Goal: Download file/media

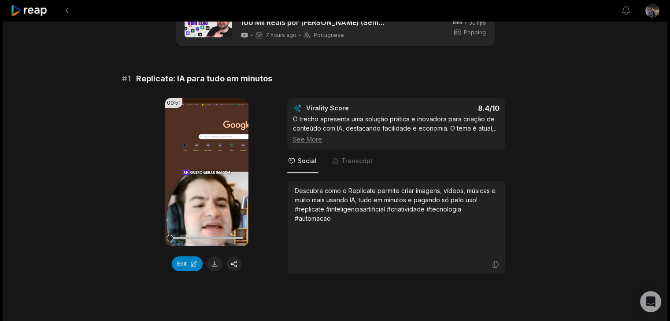
scroll to position [88, 0]
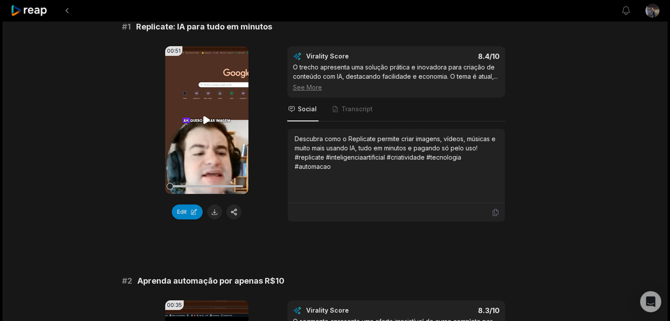
click at [204, 118] on icon at bounding box center [206, 119] width 7 height 7
click at [208, 119] on icon at bounding box center [206, 120] width 11 height 11
click at [207, 120] on icon at bounding box center [206, 119] width 7 height 7
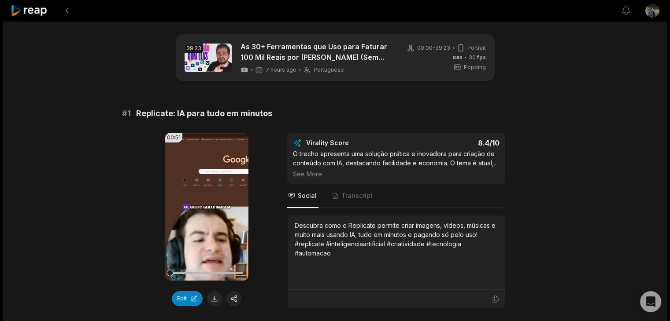
scroll to position [0, 0]
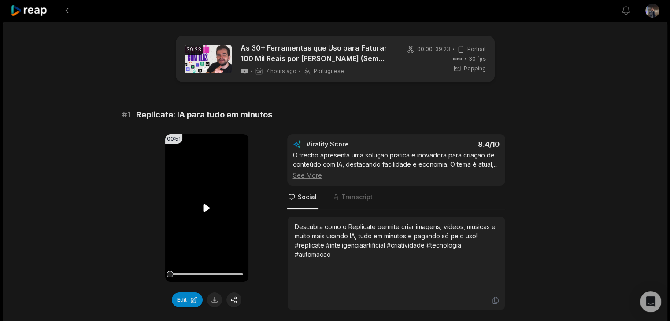
click at [205, 206] on icon at bounding box center [206, 207] width 7 height 7
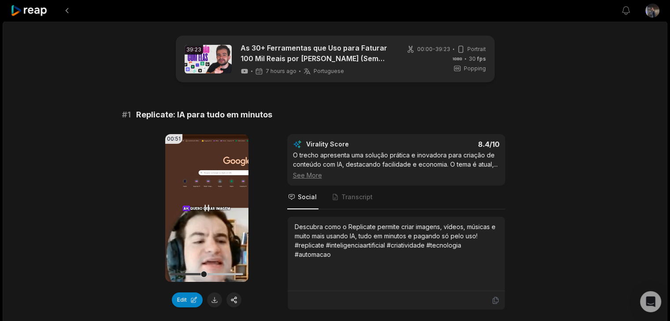
click at [205, 207] on icon at bounding box center [207, 208] width 4 height 6
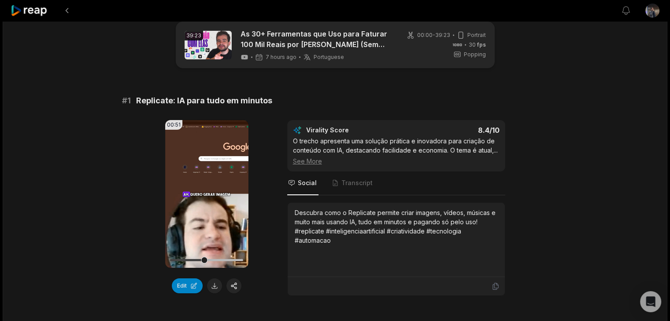
scroll to position [44, 0]
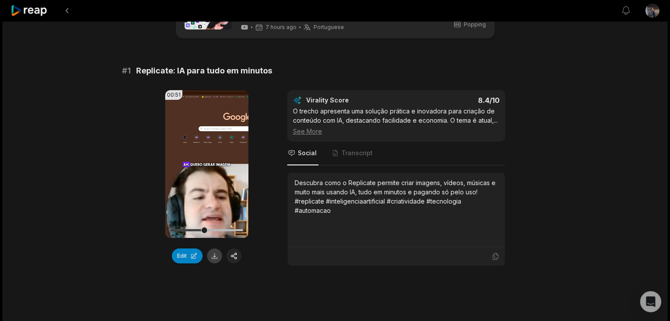
click at [215, 260] on button at bounding box center [214, 256] width 15 height 15
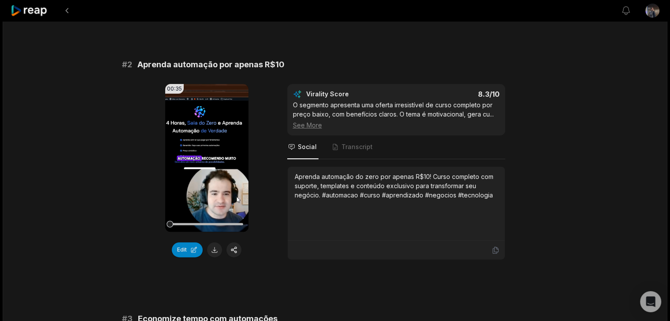
scroll to position [308, 0]
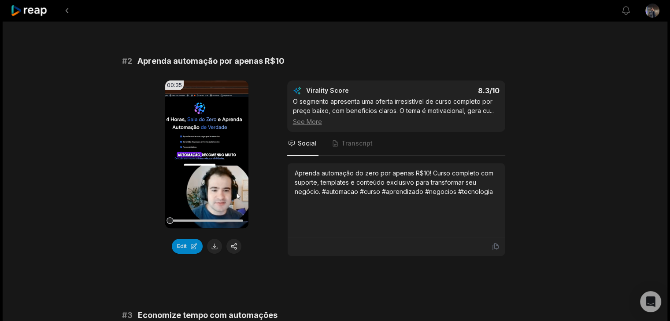
click at [202, 152] on icon at bounding box center [206, 154] width 11 height 11
click at [211, 246] on button at bounding box center [214, 246] width 15 height 15
click at [213, 163] on video "Your browser does not support mp4 format." at bounding box center [206, 155] width 83 height 148
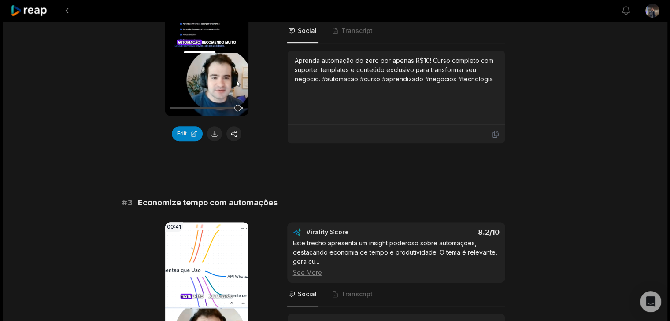
scroll to position [528, 0]
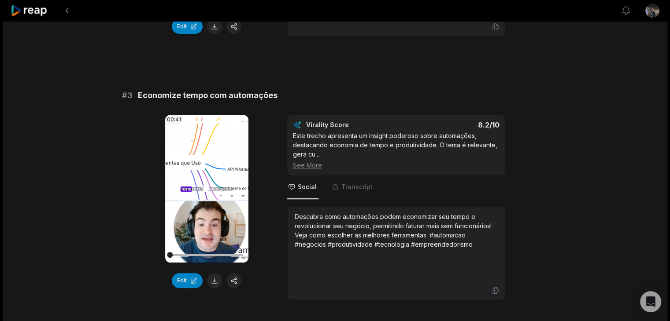
click at [204, 180] on video "Your browser does not support mp4 format." at bounding box center [206, 189] width 83 height 148
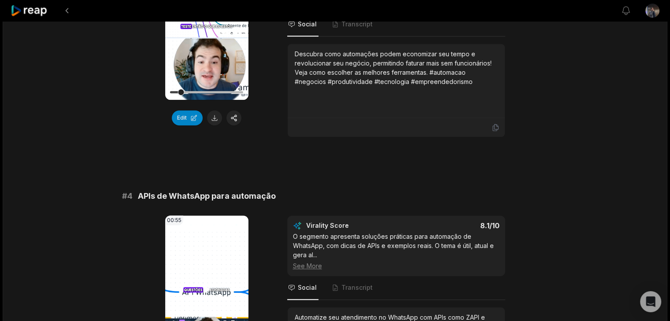
scroll to position [705, 0]
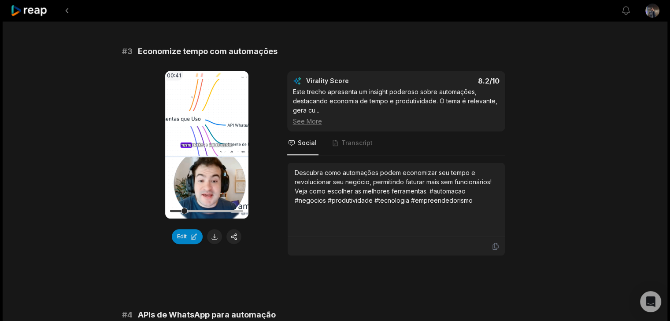
drag, startPoint x: 206, startPoint y: 101, endPoint x: 219, endPoint y: 151, distance: 52.2
click at [206, 101] on video "Your browser does not support mp4 format." at bounding box center [206, 145] width 83 height 148
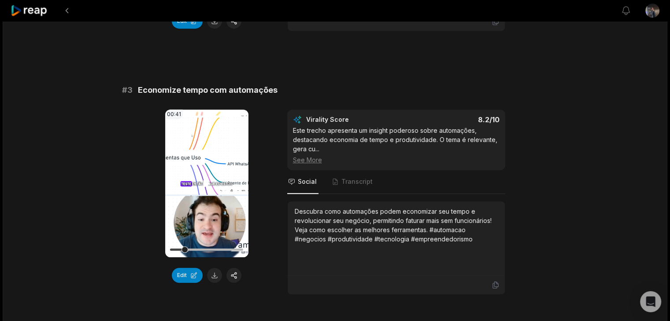
scroll to position [528, 0]
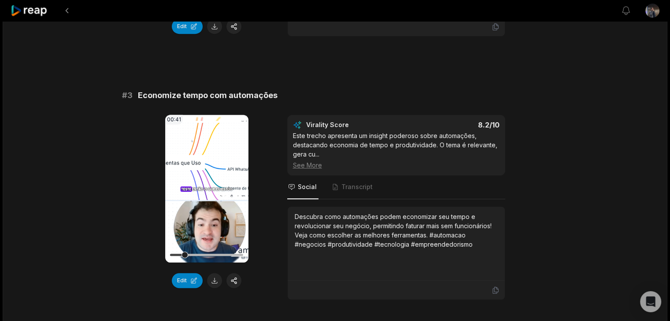
click at [200, 96] on span "Economize tempo com automações" at bounding box center [208, 95] width 140 height 12
click at [211, 279] on button at bounding box center [214, 280] width 15 height 15
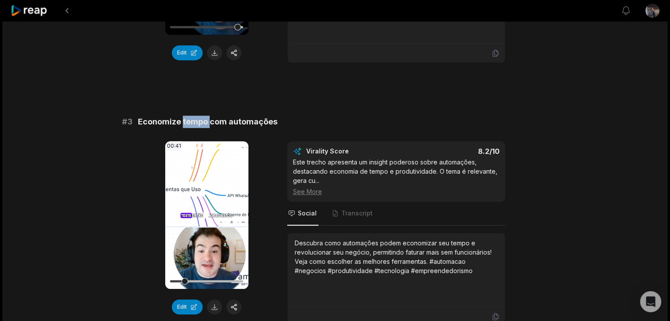
scroll to position [440, 0]
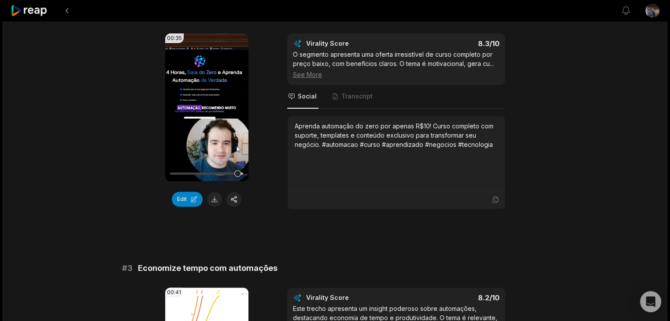
scroll to position [308, 0]
